Goal: Task Accomplishment & Management: Use online tool/utility

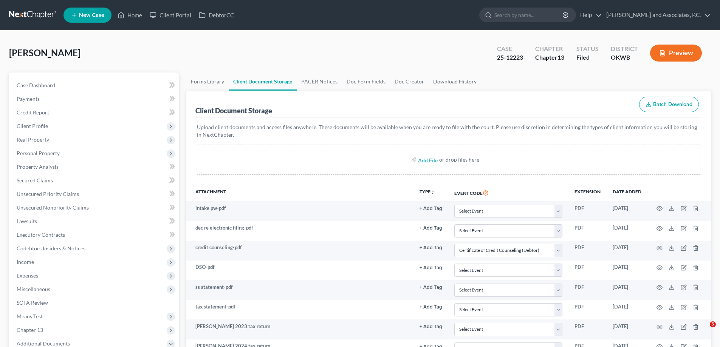
select select "0"
click at [56, 84] on link "Case Dashboard" at bounding box center [95, 86] width 168 height 14
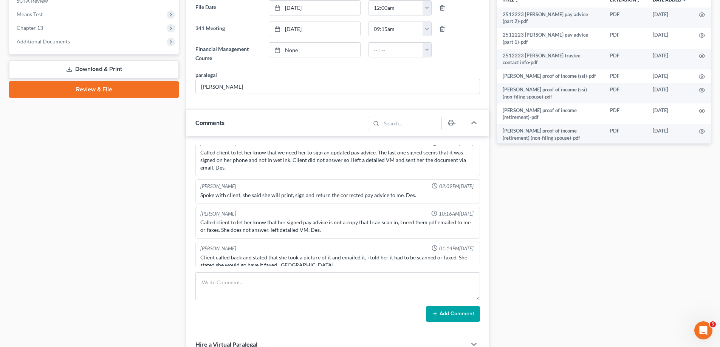
scroll to position [378, 0]
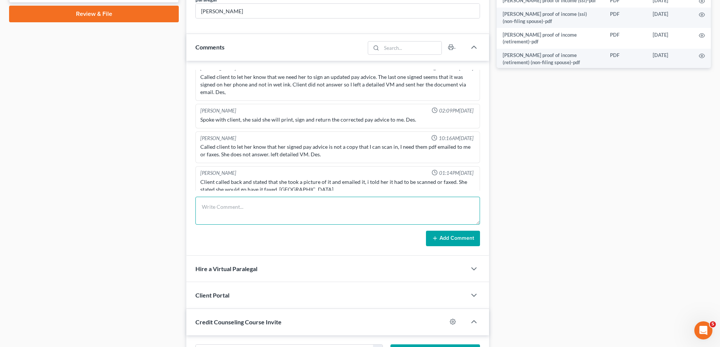
click at [241, 201] on textarea at bounding box center [337, 211] width 285 height 28
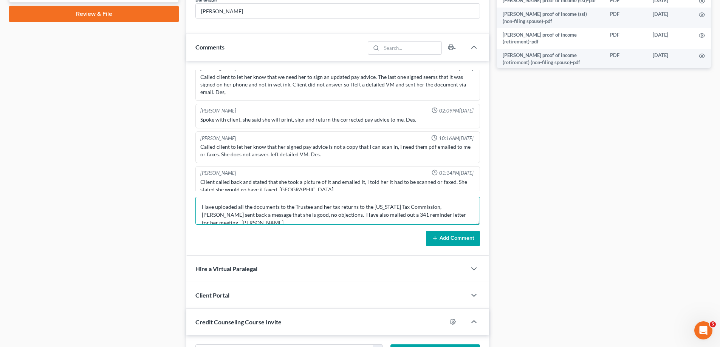
type textarea "Have uploaded all the documents to the Trustee and her tax returns to the [US_S…"
click at [457, 242] on button "Add Comment" at bounding box center [453, 239] width 54 height 16
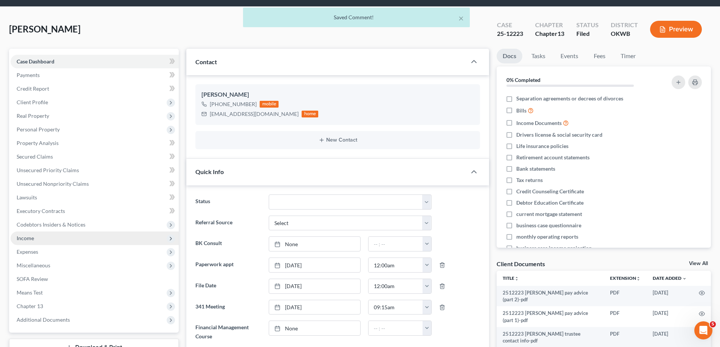
scroll to position [0, 0]
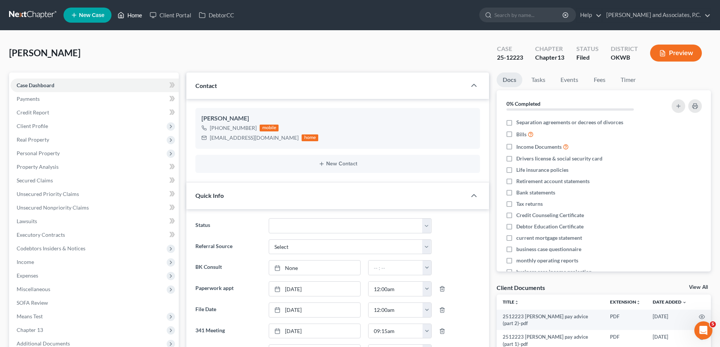
click at [133, 15] on link "Home" at bounding box center [130, 15] width 32 height 14
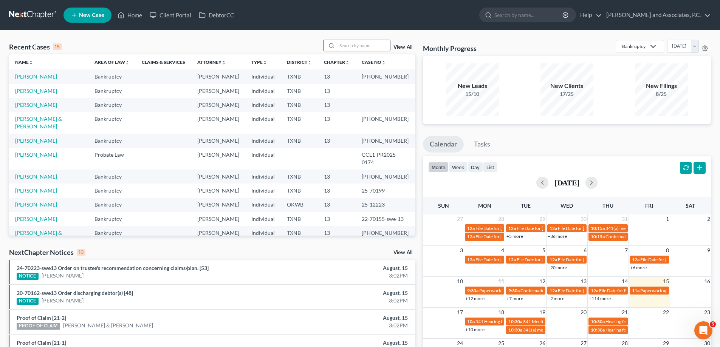
click at [369, 49] on input "search" at bounding box center [363, 45] width 53 height 11
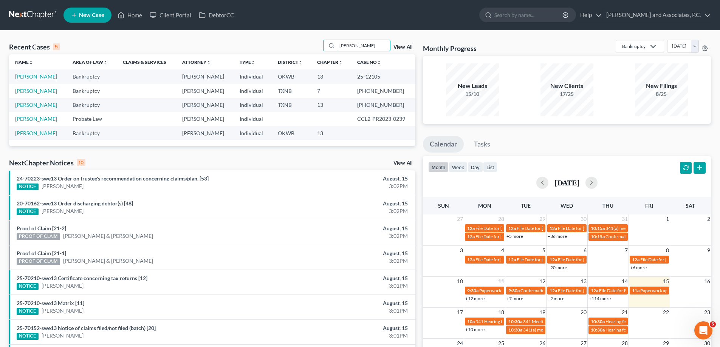
type input "[PERSON_NAME]"
click at [29, 77] on link "[PERSON_NAME]" at bounding box center [36, 76] width 42 height 6
select select "5"
select select "0"
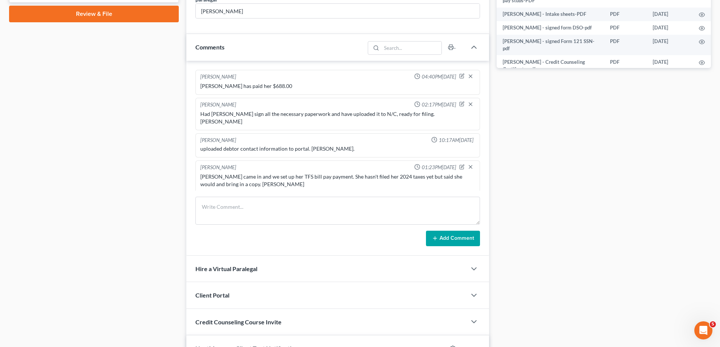
scroll to position [23, 0]
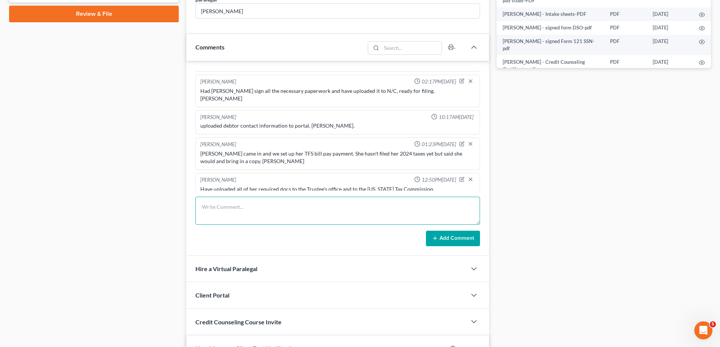
click at [207, 208] on textarea at bounding box center [337, 211] width 285 height 28
type textarea "Have also sent [PERSON_NAME] a 341 reminder letter for her meeting on the 28th.…"
click at [435, 240] on icon at bounding box center [435, 239] width 6 height 6
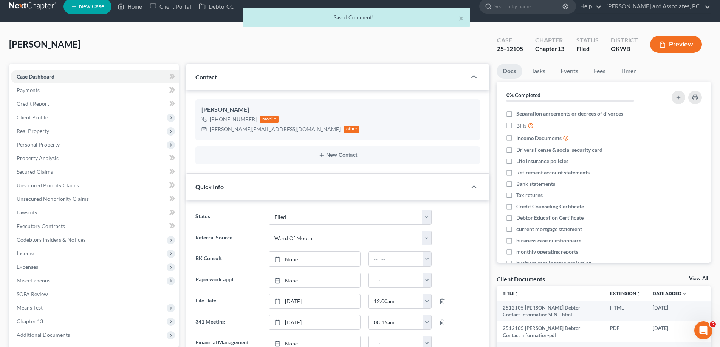
scroll to position [0, 0]
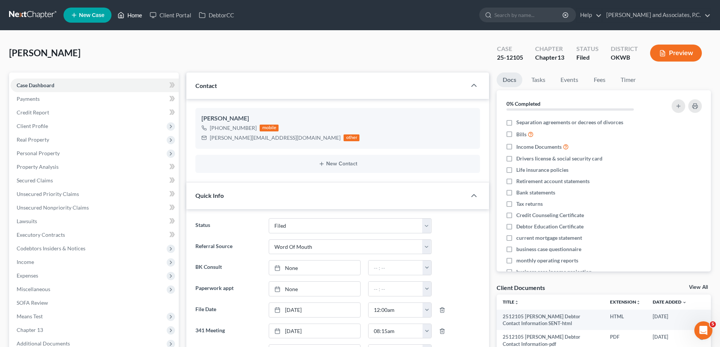
click at [142, 14] on link "Home" at bounding box center [130, 15] width 32 height 14
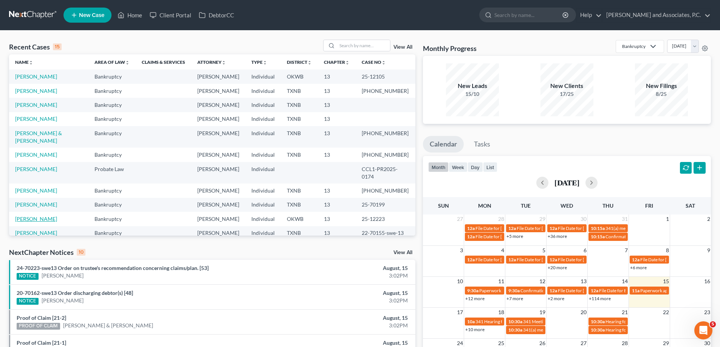
click at [40, 216] on link "[PERSON_NAME]" at bounding box center [36, 219] width 42 height 6
select select "5"
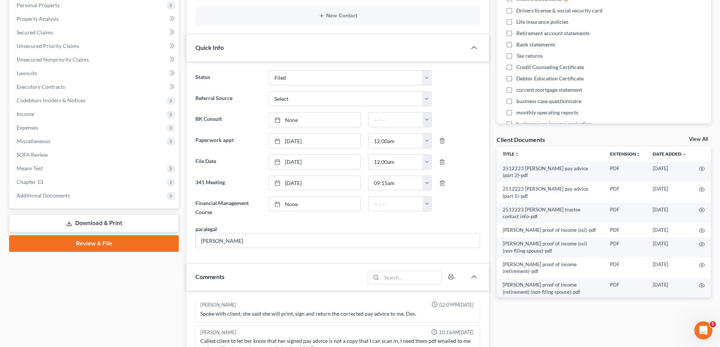
scroll to position [151, 0]
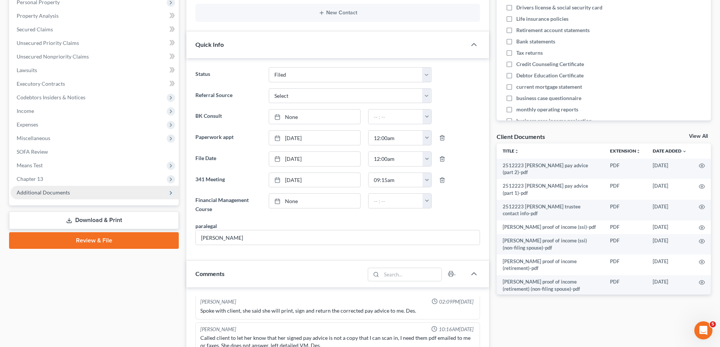
click at [70, 191] on span "Additional Documents" at bounding box center [95, 193] width 168 height 14
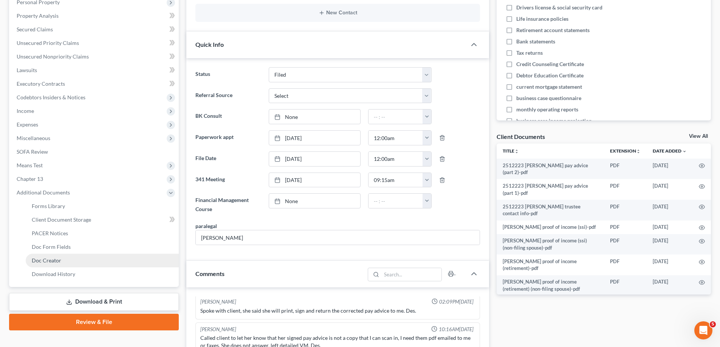
click at [85, 257] on link "Doc Creator" at bounding box center [102, 261] width 153 height 14
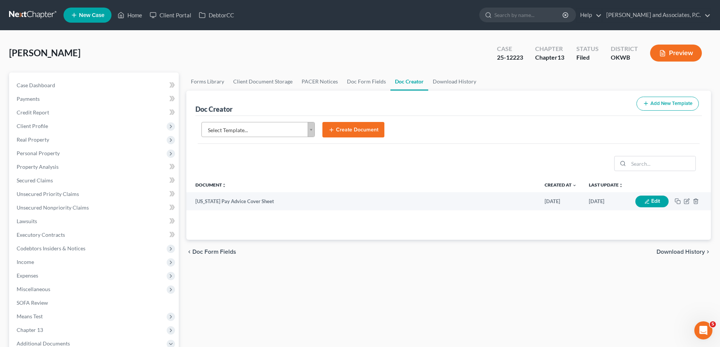
click at [312, 134] on body "Home New Case Client Portal DebtorCC [PERSON_NAME] and Associates, [PERSON_NAME…" at bounding box center [360, 255] width 720 height 511
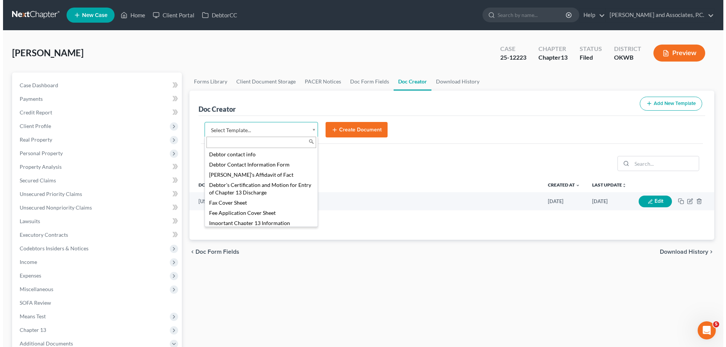
scroll to position [378, 0]
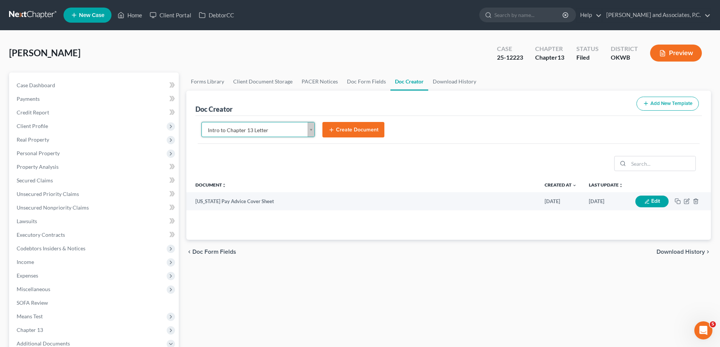
select select "77113"
click at [355, 130] on button "Create Document" at bounding box center [353, 130] width 62 height 16
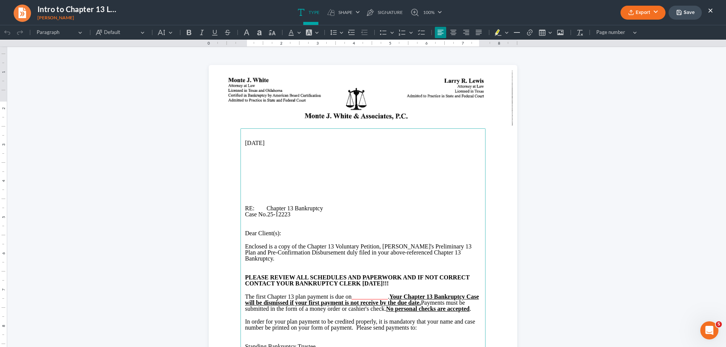
scroll to position [0, 0]
click at [251, 143] on p "[DATE]" at bounding box center [363, 143] width 236 height 7
click at [273, 143] on p "[DATE]" at bounding box center [363, 143] width 236 height 7
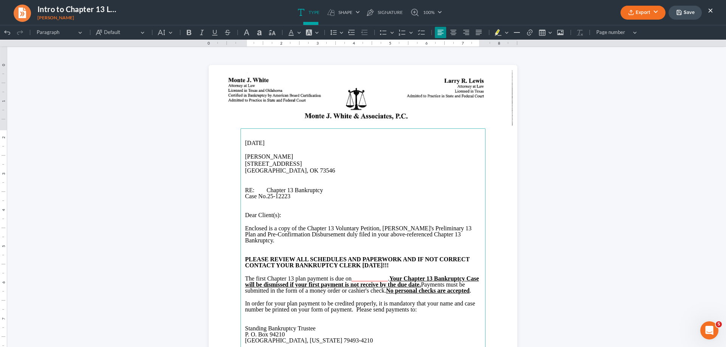
click at [322, 186] on p "Rich Text Editor, page-0-main" at bounding box center [363, 184] width 236 height 7
click at [323, 191] on p "RE: Chapter 13 Bankruptcy" at bounding box center [363, 190] width 236 height 6
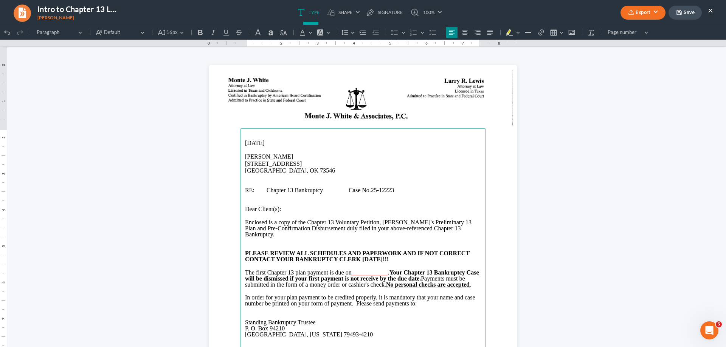
click at [256, 209] on span "Dear Client(s):" at bounding box center [263, 209] width 36 height 6
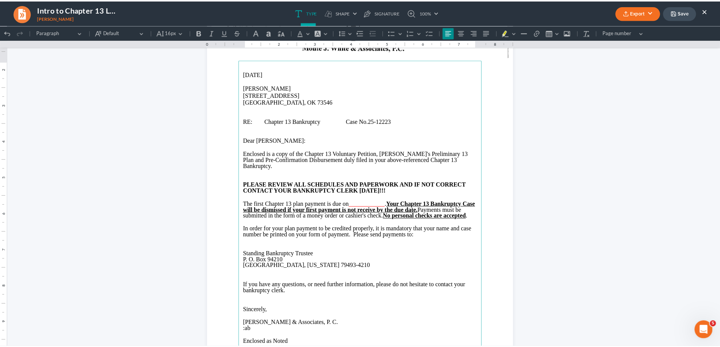
scroll to position [22, 0]
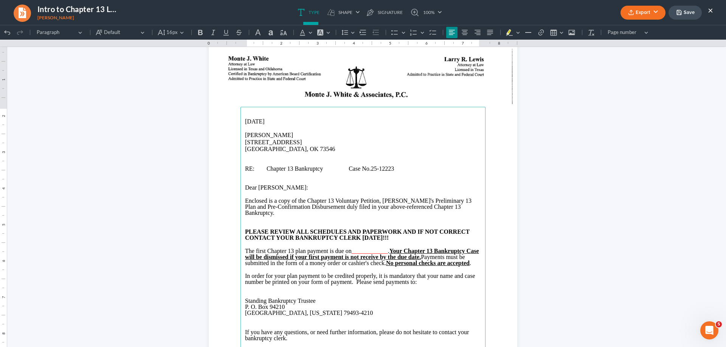
click at [710, 9] on button "×" at bounding box center [710, 10] width 5 height 9
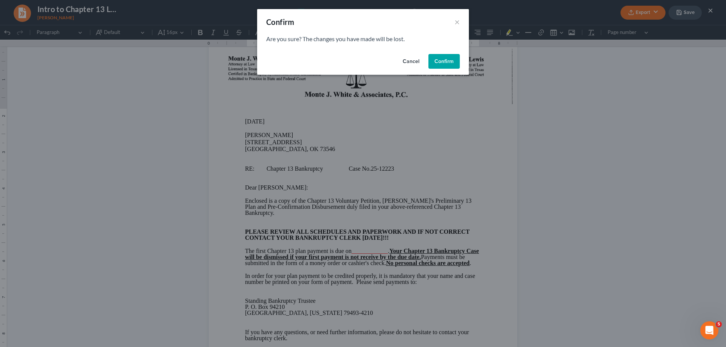
click at [445, 63] on button "Confirm" at bounding box center [443, 61] width 31 height 15
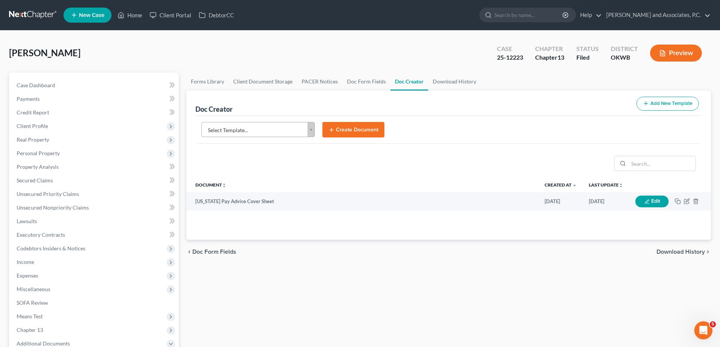
click at [308, 135] on body "Home New Case Client Portal DebtorCC [PERSON_NAME] and Associates, [PERSON_NAME…" at bounding box center [360, 255] width 720 height 511
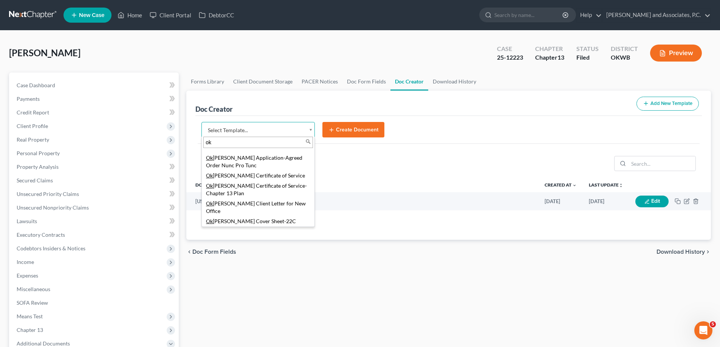
scroll to position [0, 0]
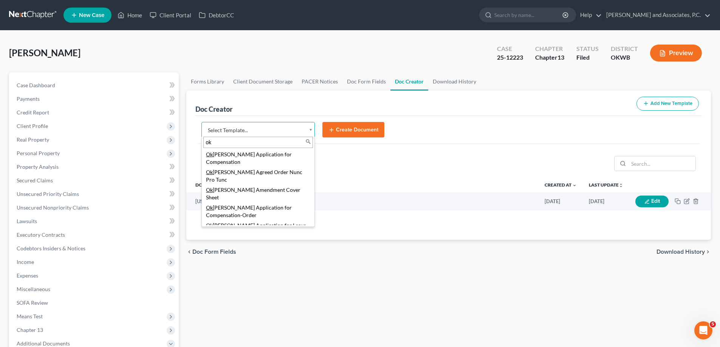
type input "o"
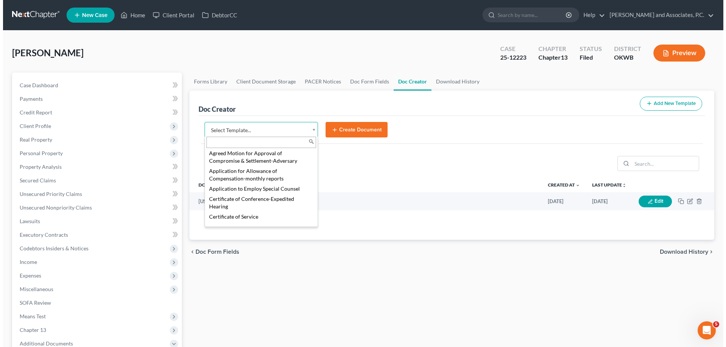
scroll to position [189, 0]
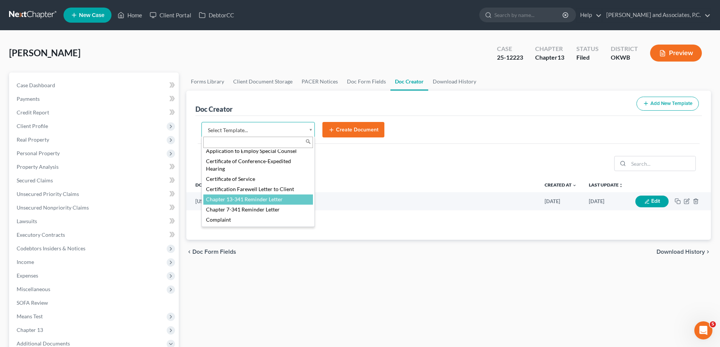
select select "77110"
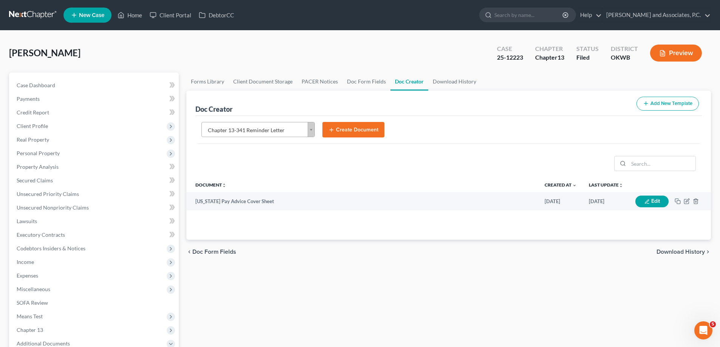
click at [349, 133] on button "Create Document" at bounding box center [353, 130] width 62 height 16
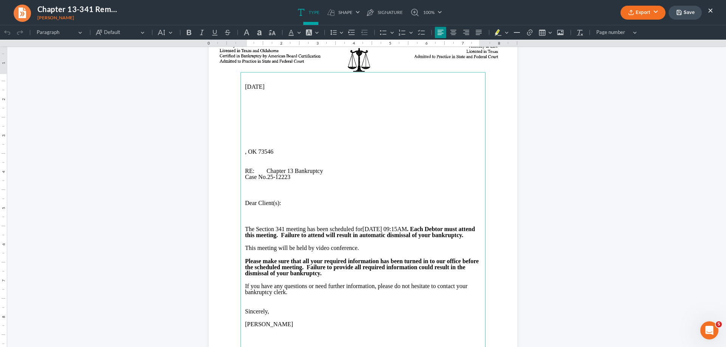
scroll to position [0, 0]
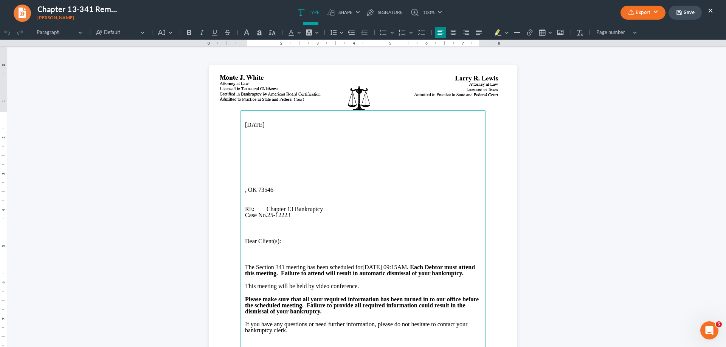
click at [252, 126] on p "[DATE]" at bounding box center [363, 125] width 236 height 7
click at [271, 126] on p "[DATE]" at bounding box center [363, 125] width 236 height 7
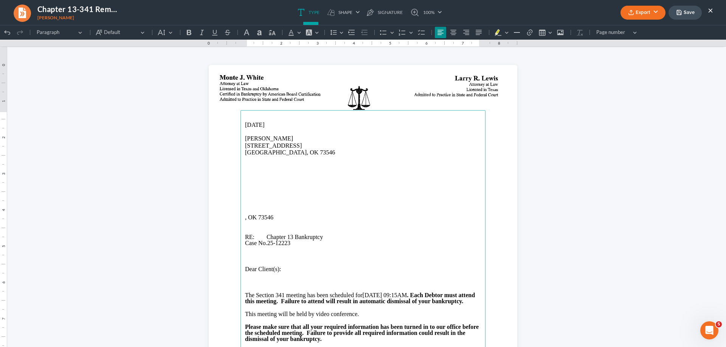
click at [271, 126] on p "[DATE]" at bounding box center [363, 125] width 236 height 7
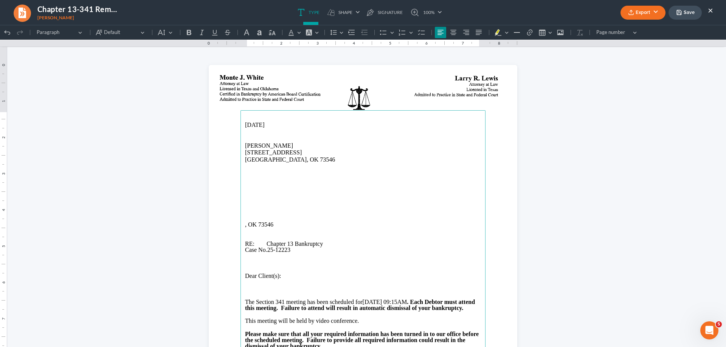
click at [305, 163] on p "Rich Text Editor, page-0-main" at bounding box center [363, 166] width 236 height 6
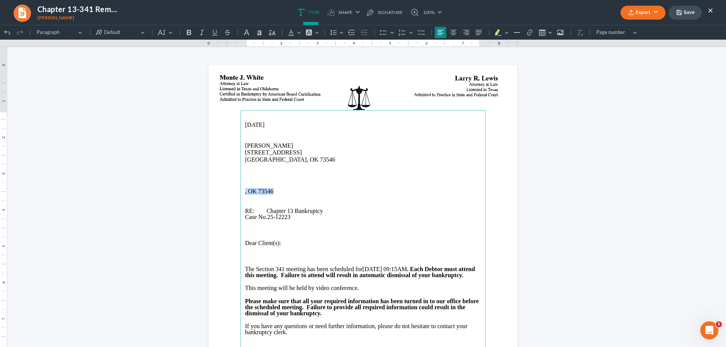
drag, startPoint x: 240, startPoint y: 192, endPoint x: 280, endPoint y: 192, distance: 39.3
click at [280, 192] on main "[DATE] [PERSON_NAME] [STREET_ADDRESS][PERSON_NAME] RE: Chapter 13 Bankruptcy Ca…" at bounding box center [362, 264] width 245 height 308
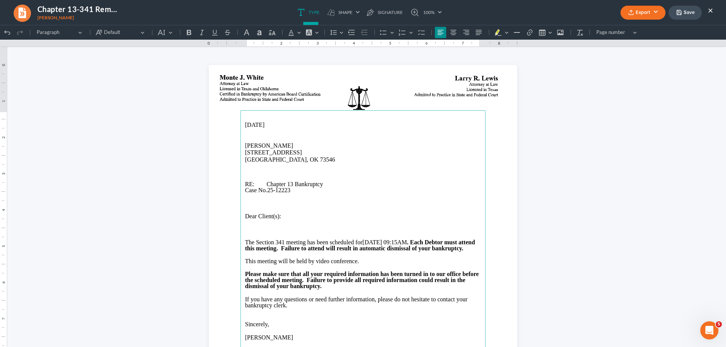
click at [334, 184] on p "RE: Chapter 13 Bankruptcy" at bounding box center [363, 184] width 236 height 6
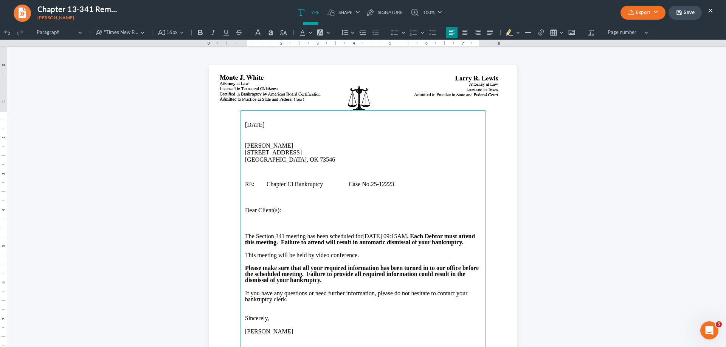
click at [259, 210] on span "Dear Client(s):" at bounding box center [263, 210] width 36 height 6
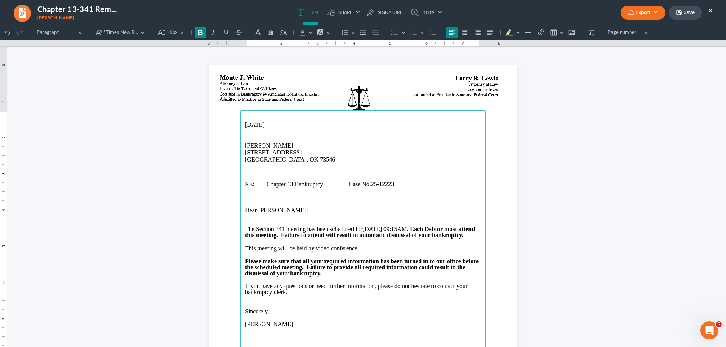
click at [428, 228] on strong ". Each Debtor must attend this meeting. Failure to attend will result in automa…" at bounding box center [360, 232] width 230 height 12
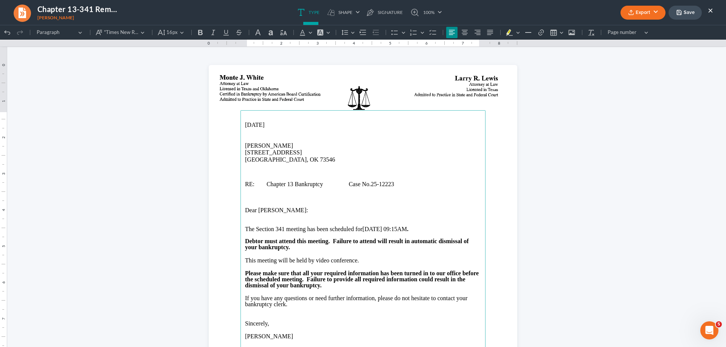
click at [360, 229] on span "The Section 341 meeting has been scheduled for" at bounding box center [304, 229] width 118 height 6
drag, startPoint x: 362, startPoint y: 229, endPoint x: 429, endPoint y: 230, distance: 66.5
click at [429, 230] on p "The Section 341 meeting has been scheduled for [DATE] 09:15AM ." at bounding box center [363, 229] width 236 height 6
click at [187, 34] on icon "Editor toolbar" at bounding box center [189, 32] width 5 height 5
click at [361, 264] on p "Rich Text Editor, page-0-main" at bounding box center [363, 267] width 236 height 7
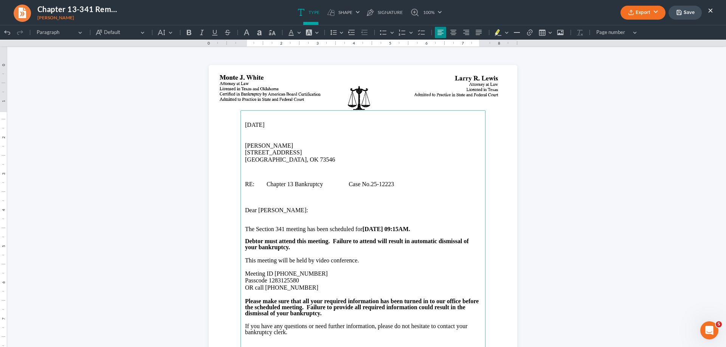
drag, startPoint x: 335, startPoint y: 274, endPoint x: 410, endPoint y: 288, distance: 76.1
click at [410, 288] on main "[DATE] [PERSON_NAME] [STREET_ADDRESS][PERSON_NAME] RE: Chapter 13 Bankruptcy Ca…" at bounding box center [362, 264] width 245 height 308
click at [190, 31] on icon "Editor toolbar" at bounding box center [189, 33] width 8 height 8
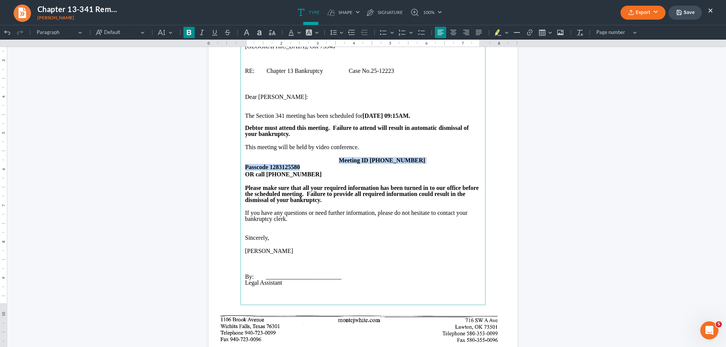
scroll to position [189, 0]
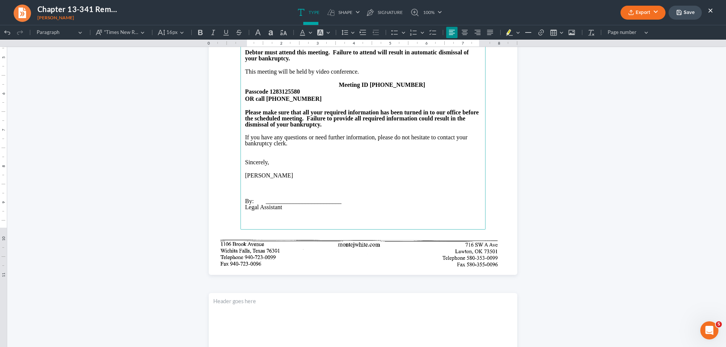
click at [352, 177] on p "[PERSON_NAME]" at bounding box center [363, 176] width 236 height 6
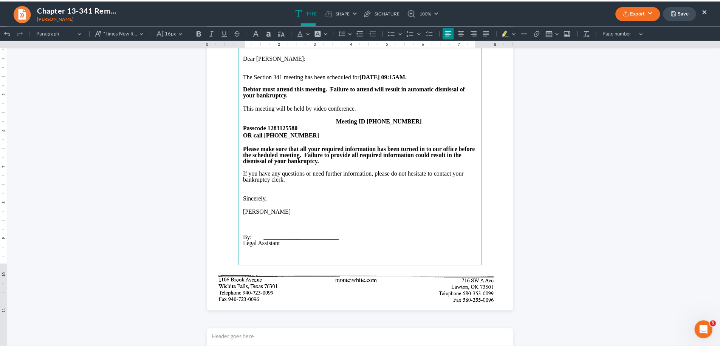
scroll to position [113, 0]
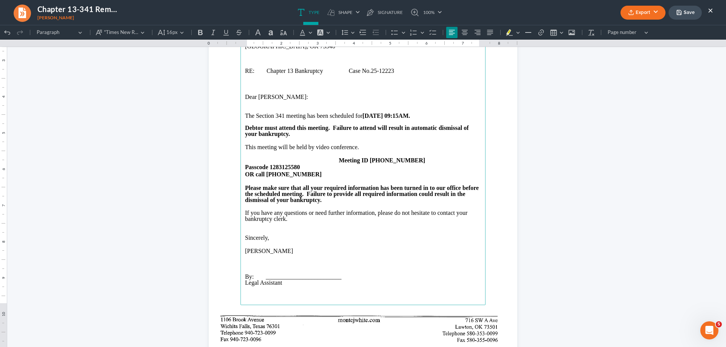
click at [654, 13] on button "Export" at bounding box center [642, 13] width 45 height 14
click at [635, 31] on link "PDF" at bounding box center [642, 30] width 59 height 13
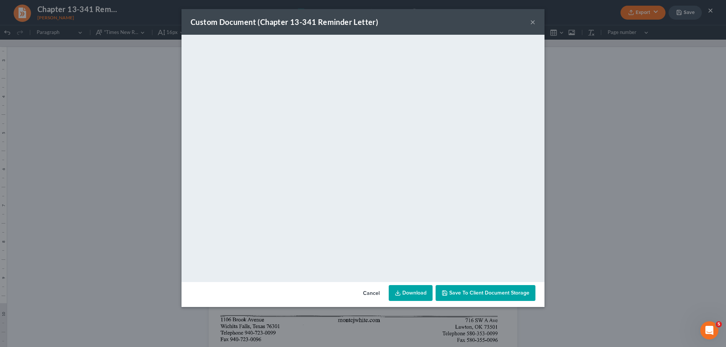
drag, startPoint x: 533, startPoint y: 23, endPoint x: 609, endPoint y: 88, distance: 101.1
click at [533, 23] on button "×" at bounding box center [532, 21] width 5 height 9
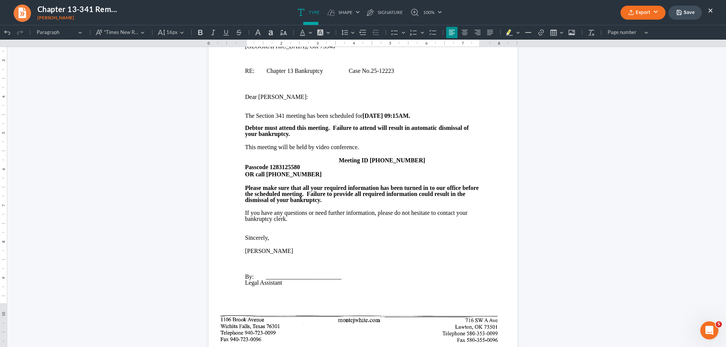
click at [683, 15] on button "Save" at bounding box center [684, 13] width 33 height 14
click at [679, 11] on polyline "button" at bounding box center [678, 10] width 2 height 1
click at [710, 9] on button "×" at bounding box center [710, 10] width 5 height 9
